Goal: Task Accomplishment & Management: Use online tool/utility

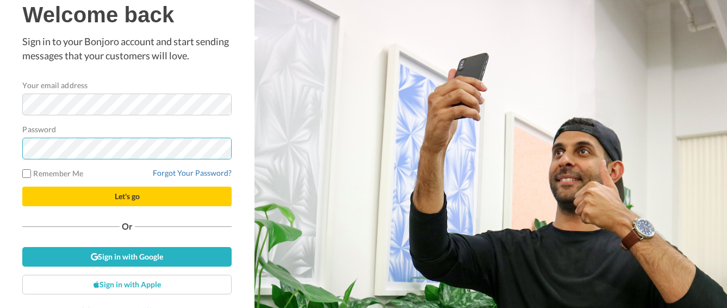
click at [127, 196] on button "Let's go" at bounding box center [126, 196] width 209 height 20
click at [156, 195] on button "Let's go" at bounding box center [126, 196] width 209 height 20
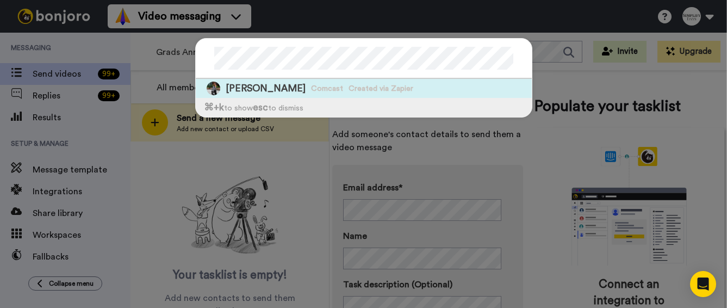
click at [263, 89] on span "Nancy Purvis" at bounding box center [266, 89] width 80 height 14
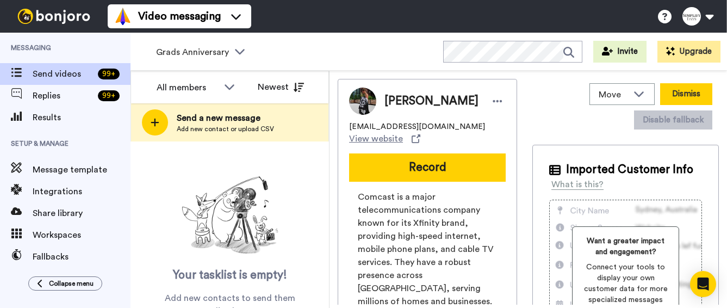
click at [678, 93] on button "Dismiss" at bounding box center [686, 94] width 52 height 22
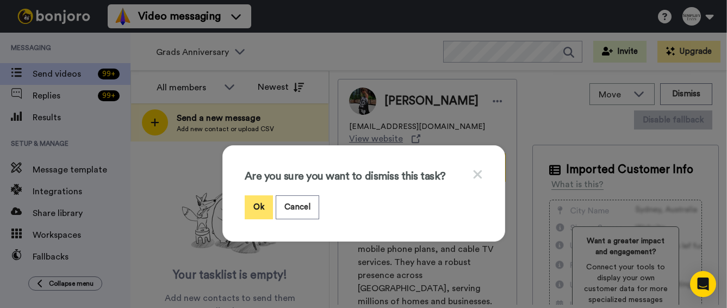
click at [260, 202] on button "Ok" at bounding box center [259, 206] width 28 height 23
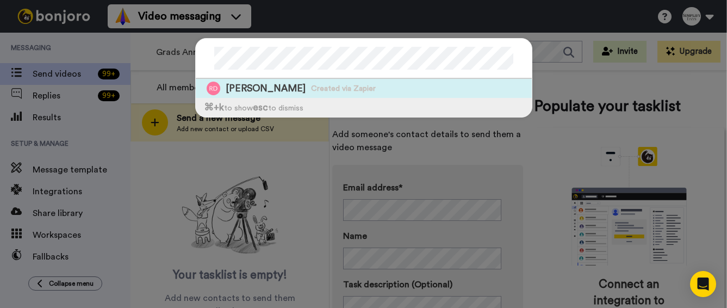
click at [467, 88] on div "Rebeca Dios Created via Zapier" at bounding box center [364, 88] width 336 height 19
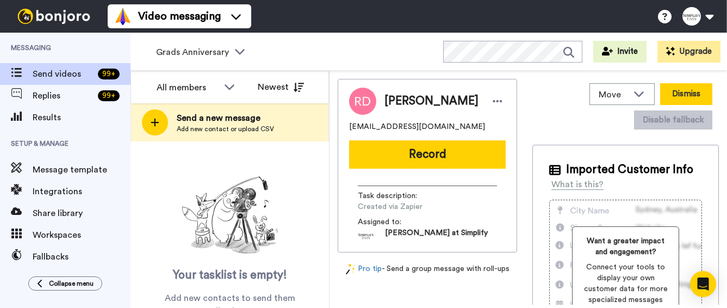
click at [694, 99] on button "Dismiss" at bounding box center [686, 94] width 52 height 22
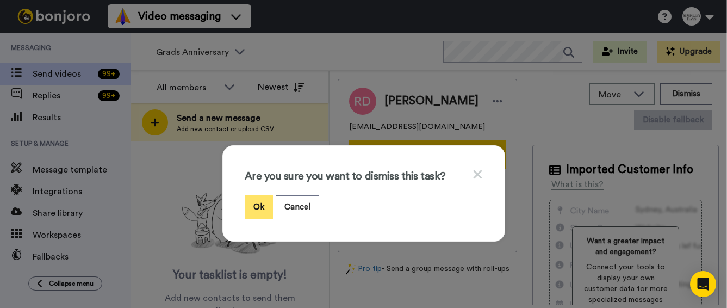
click at [261, 203] on button "Ok" at bounding box center [259, 206] width 28 height 23
